Goal: Transaction & Acquisition: Purchase product/service

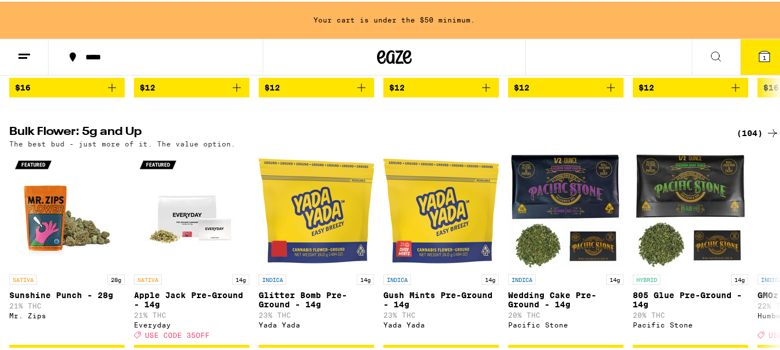
scroll to position [1443, 0]
